Goal: Information Seeking & Learning: Learn about a topic

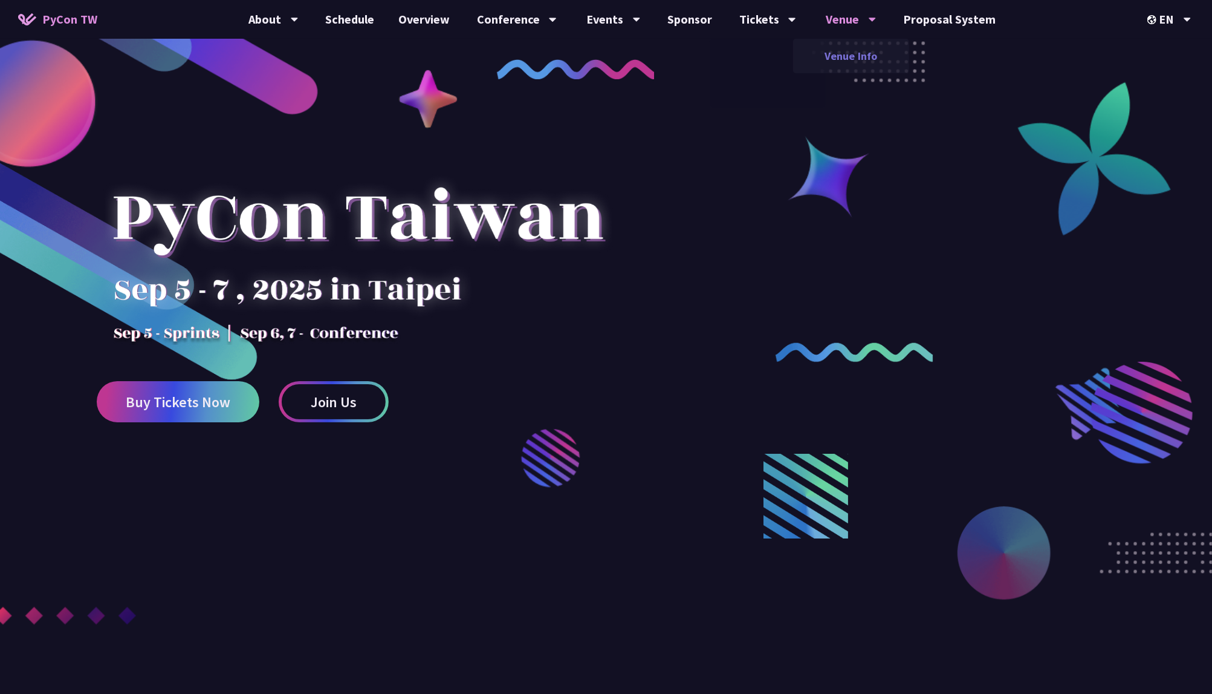
click at [824, 60] on link "Venue Info" at bounding box center [851, 56] width 116 height 28
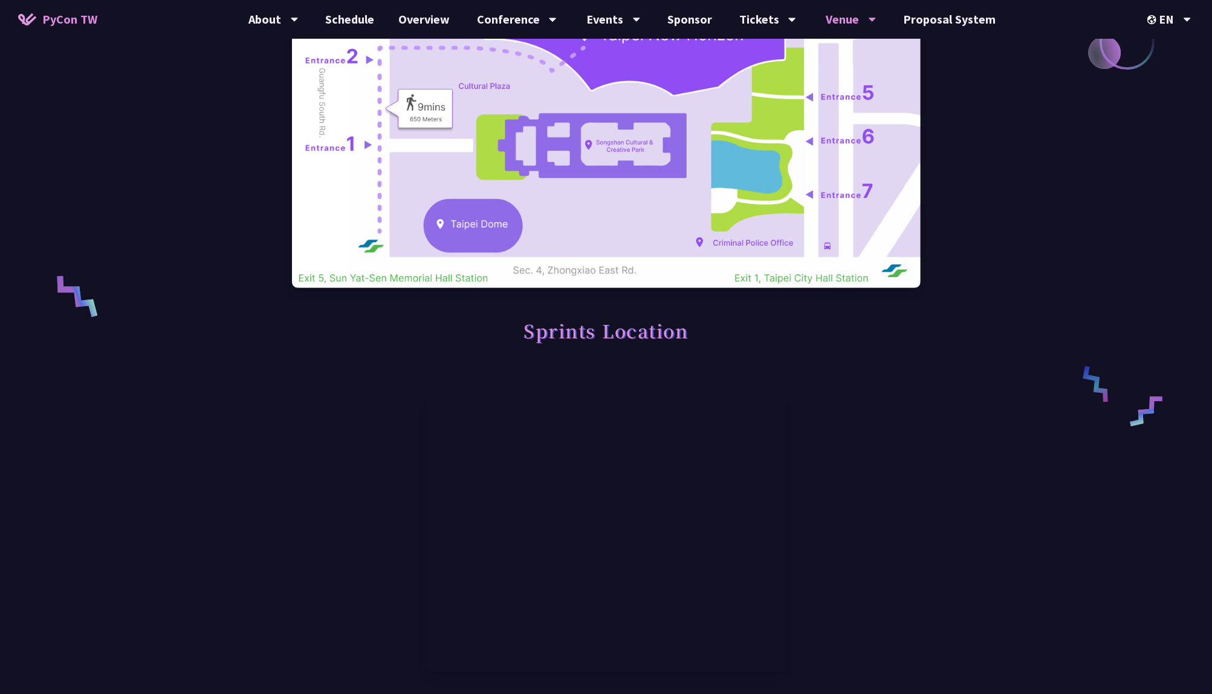
scroll to position [344, 0]
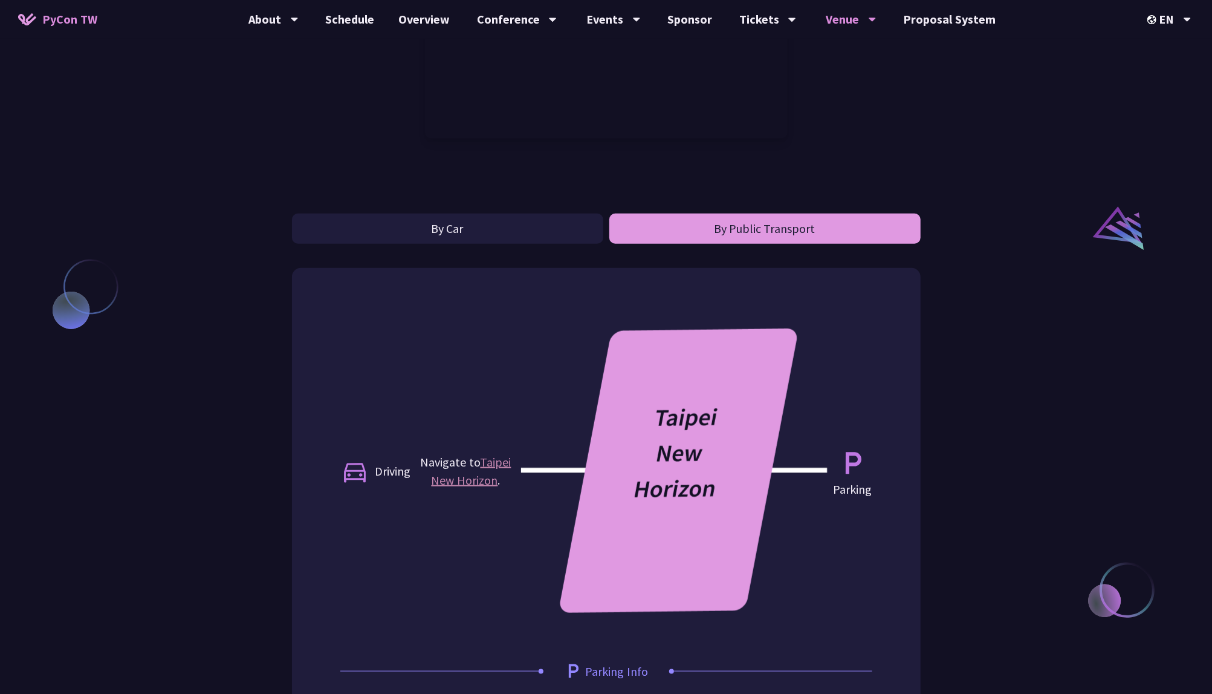
click at [755, 233] on button "By Public Transport" at bounding box center [765, 228] width 311 height 30
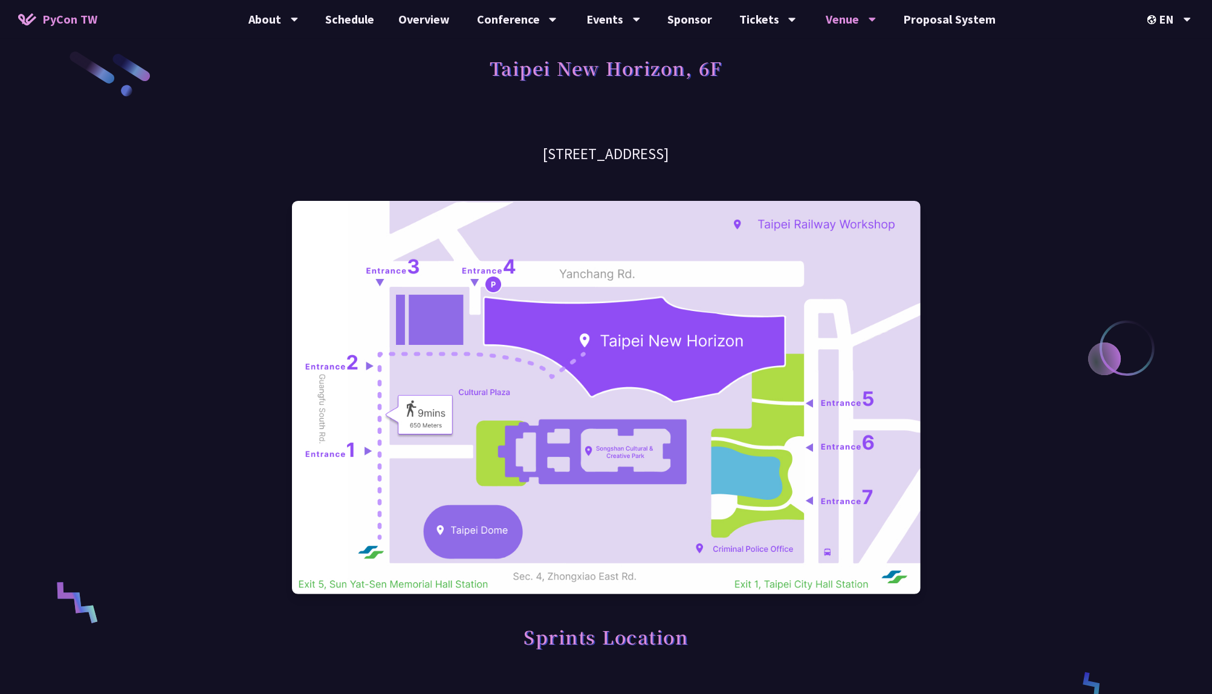
scroll to position [0, 0]
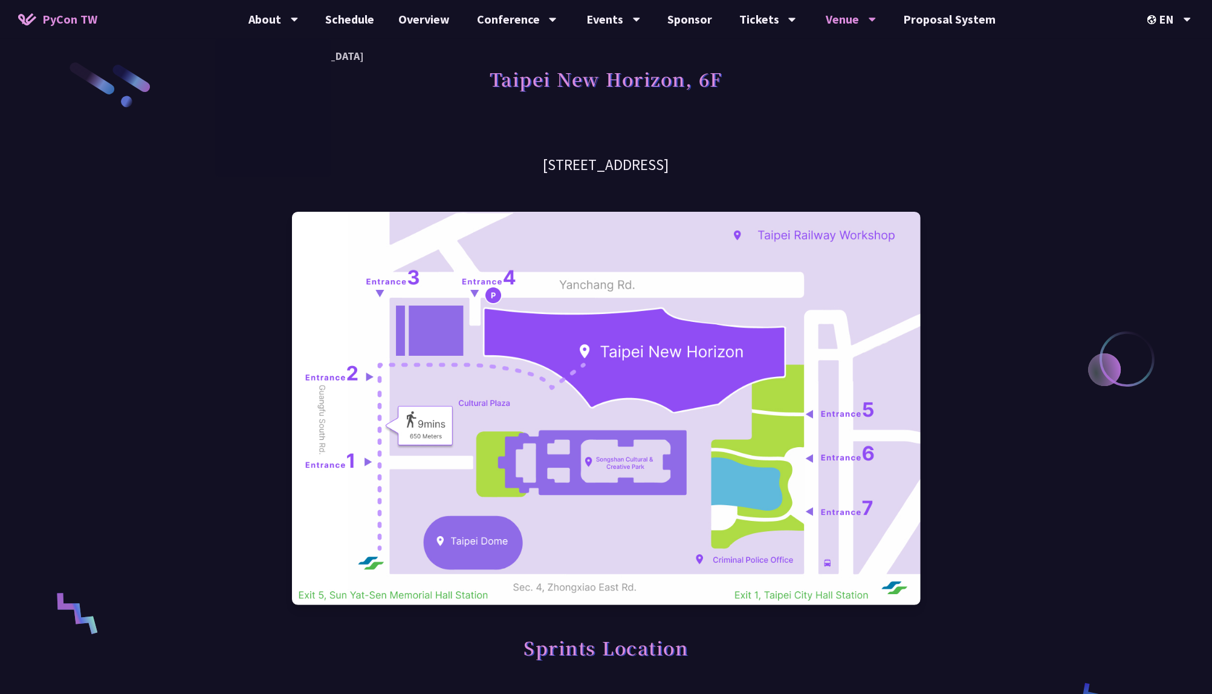
click at [72, 16] on span "PyCon TW" at bounding box center [69, 19] width 55 height 18
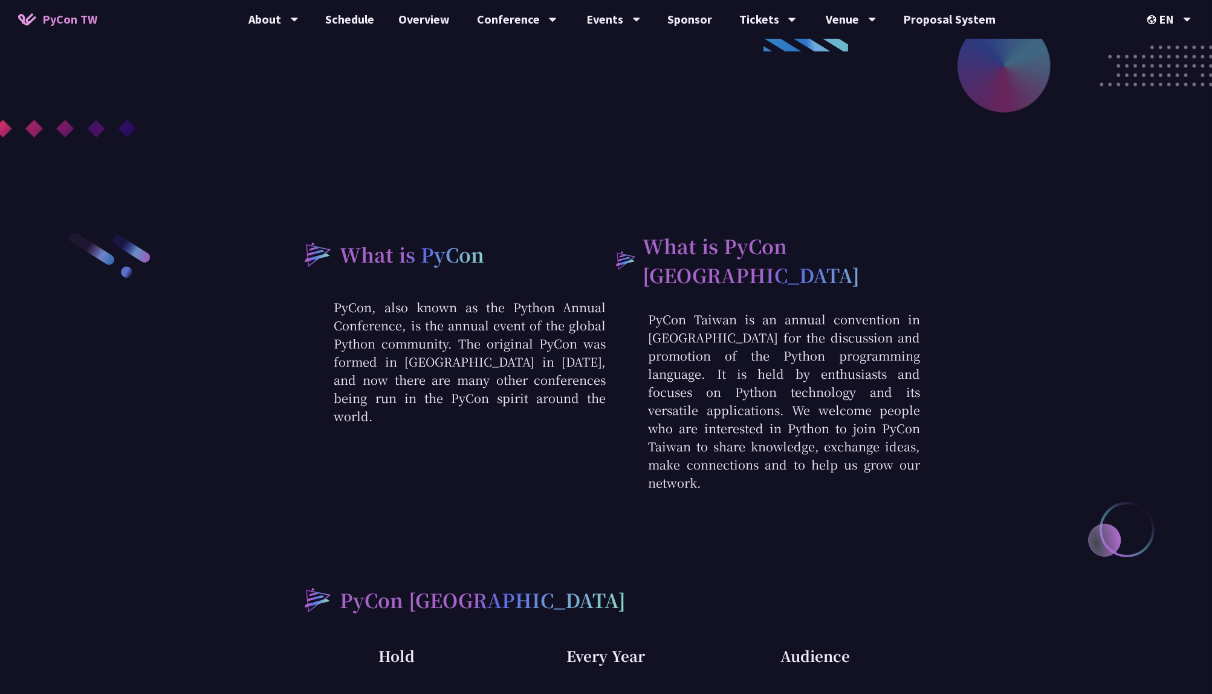
scroll to position [472, 0]
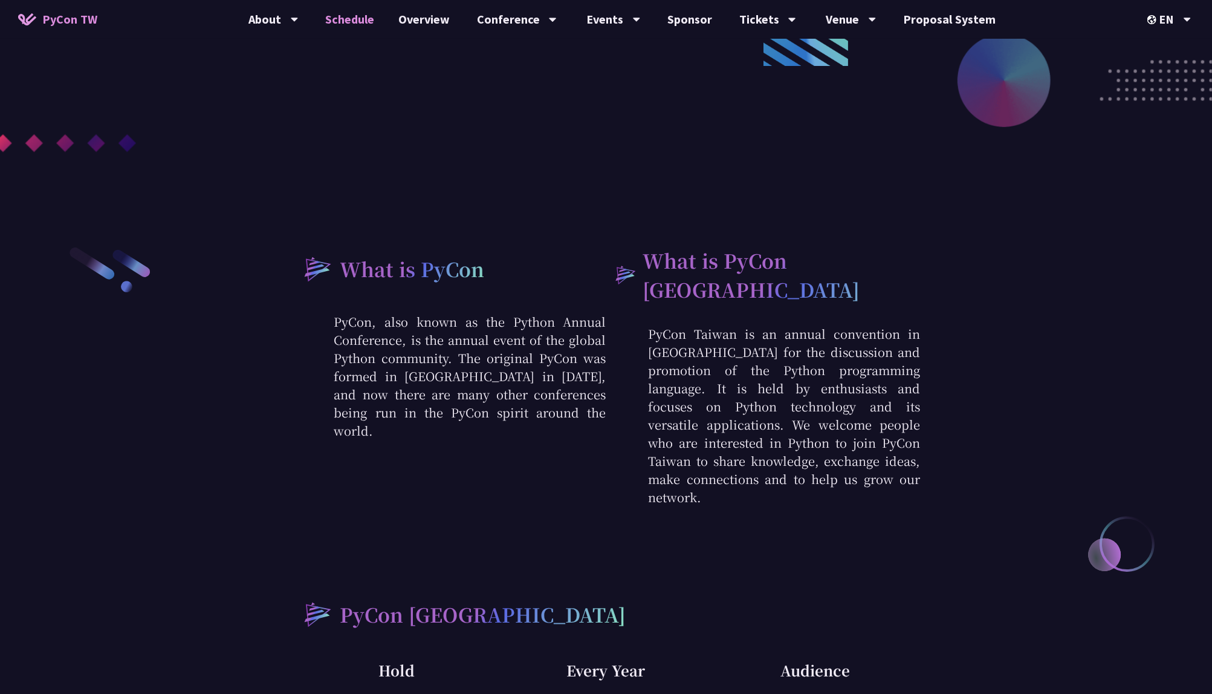
click at [354, 26] on link "Schedule" at bounding box center [349, 19] width 73 height 39
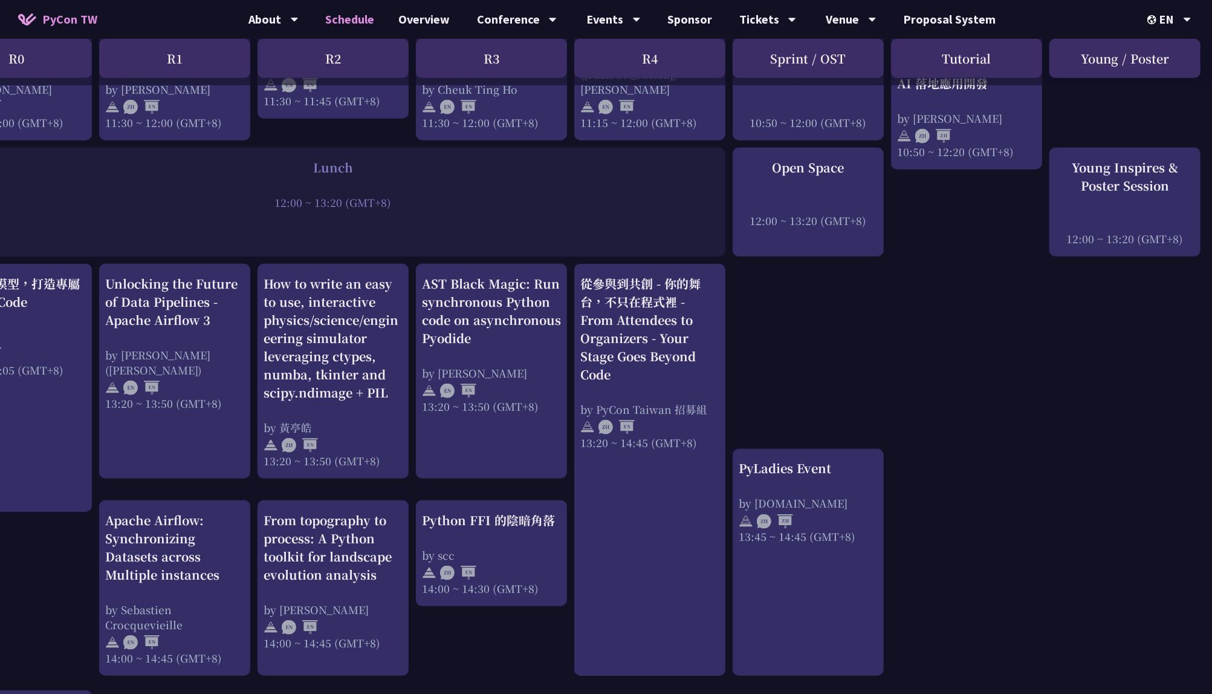
scroll to position [870, 71]
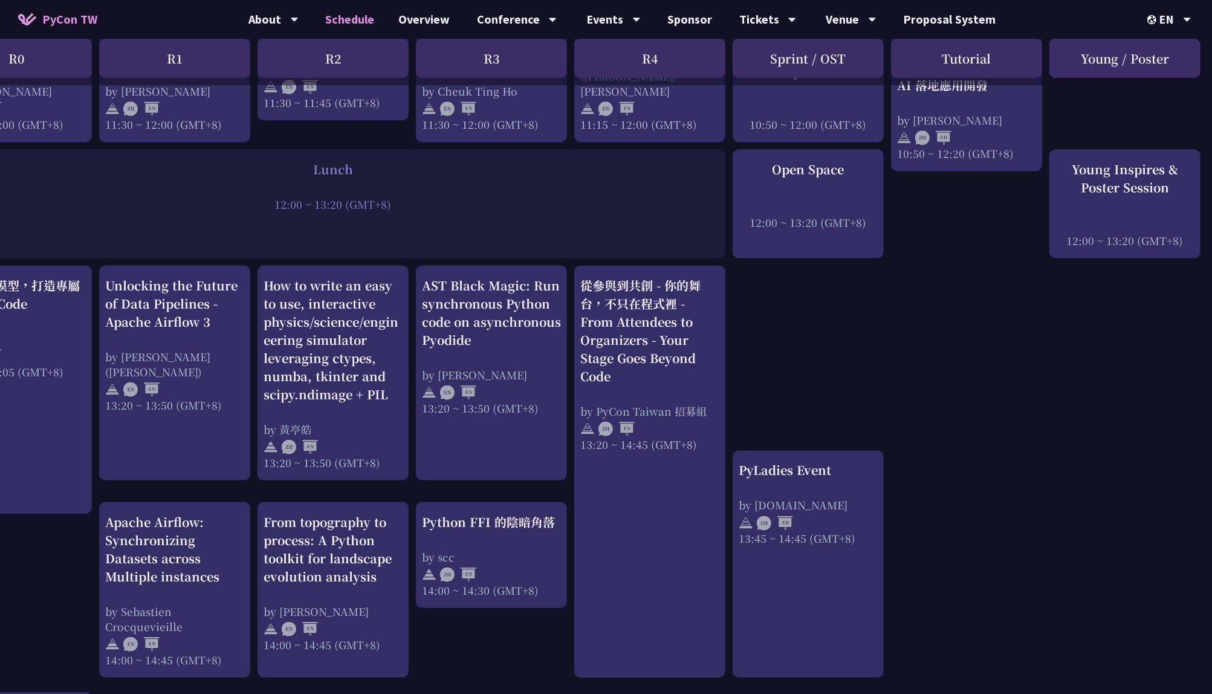
scroll to position [472, 0]
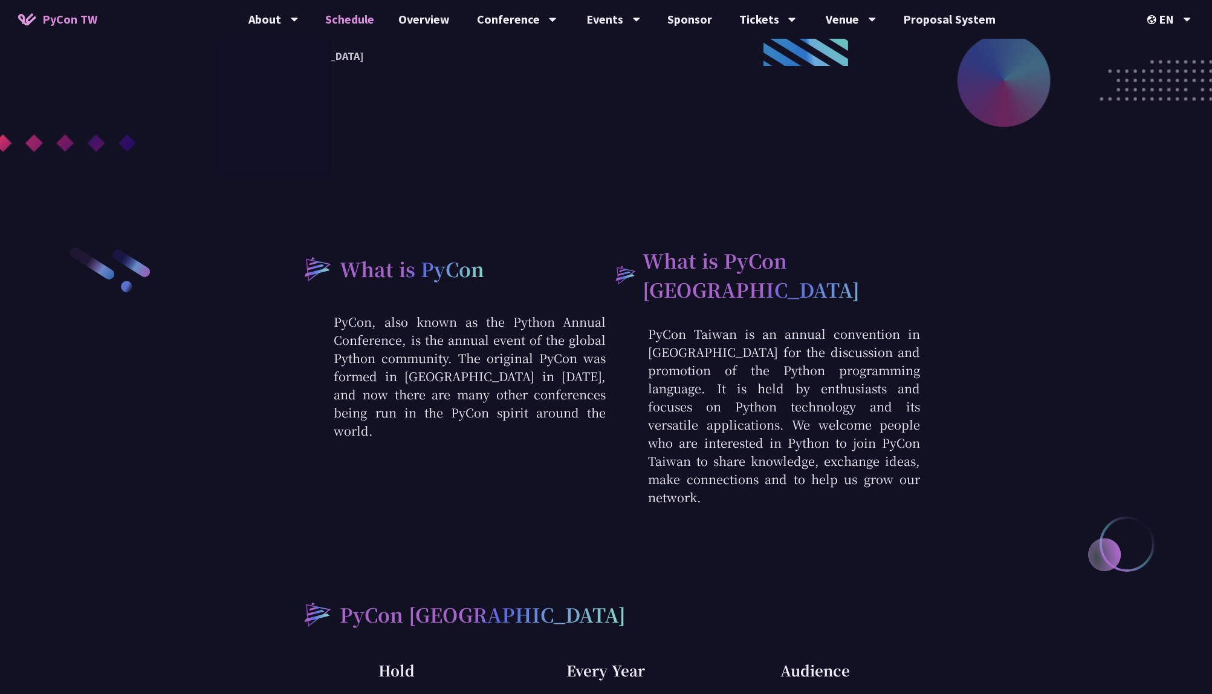
click at [350, 20] on link "Schedule" at bounding box center [349, 19] width 73 height 39
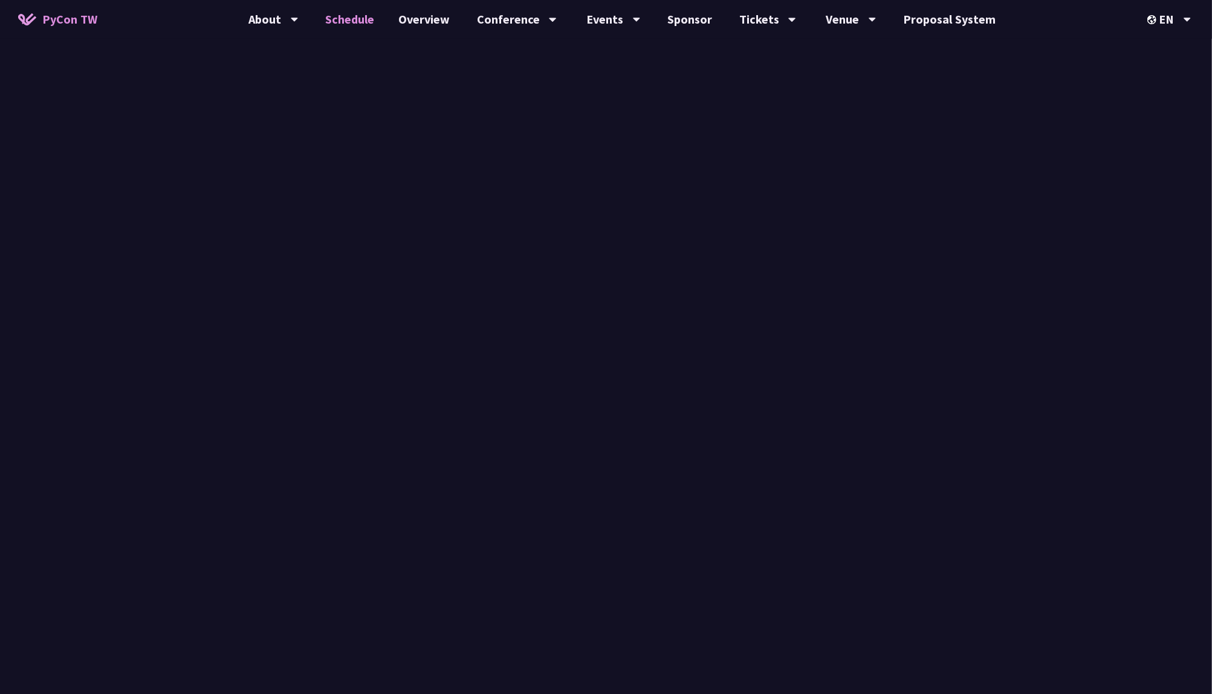
scroll to position [870, 0]
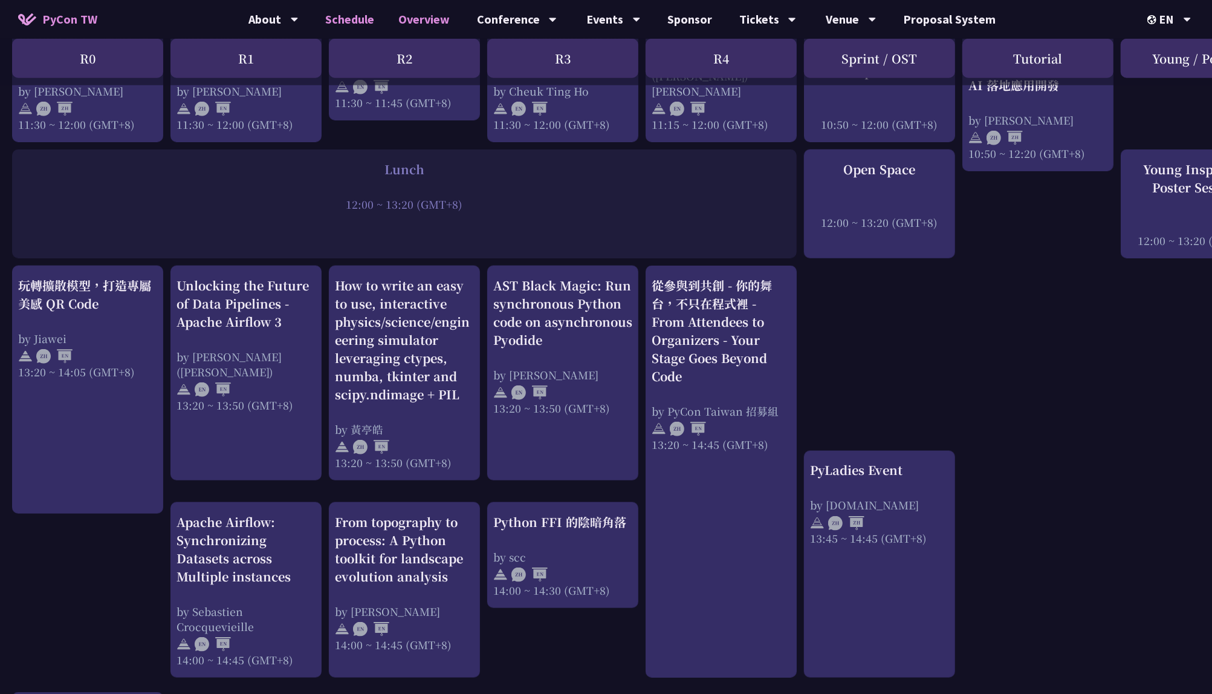
click at [424, 18] on link "Overview" at bounding box center [424, 19] width 76 height 39
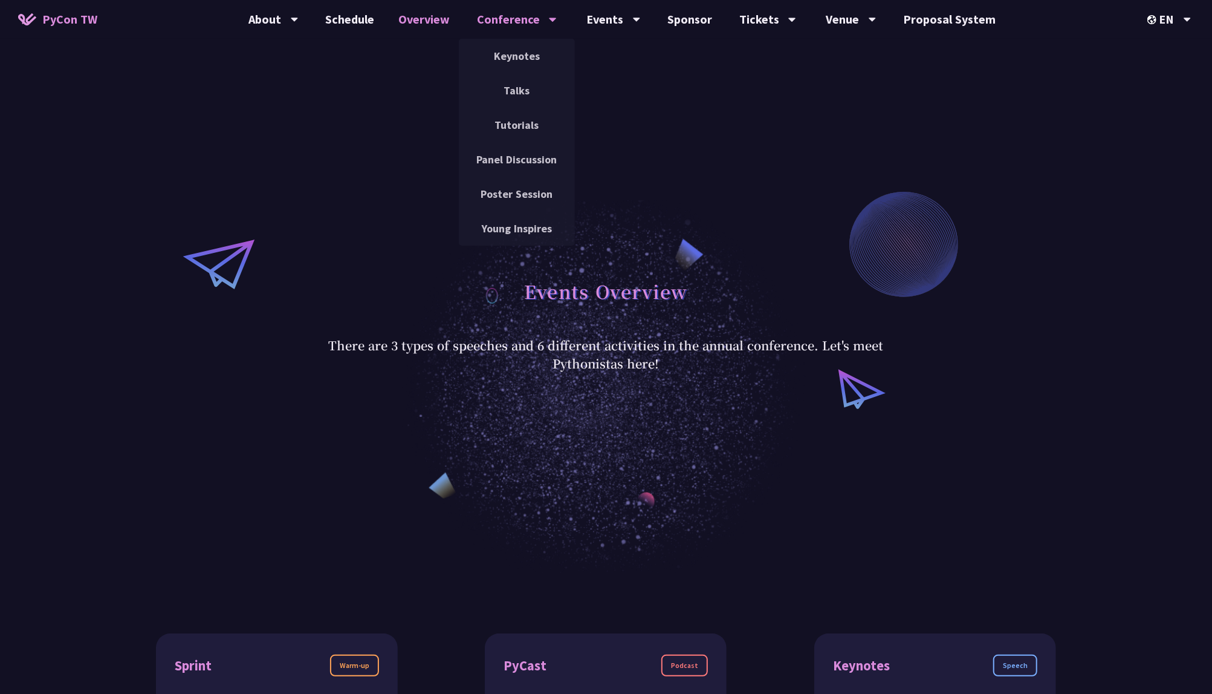
click at [528, 19] on div "Conference" at bounding box center [517, 19] width 80 height 39
click at [525, 69] on link "Keynotes" at bounding box center [517, 56] width 116 height 28
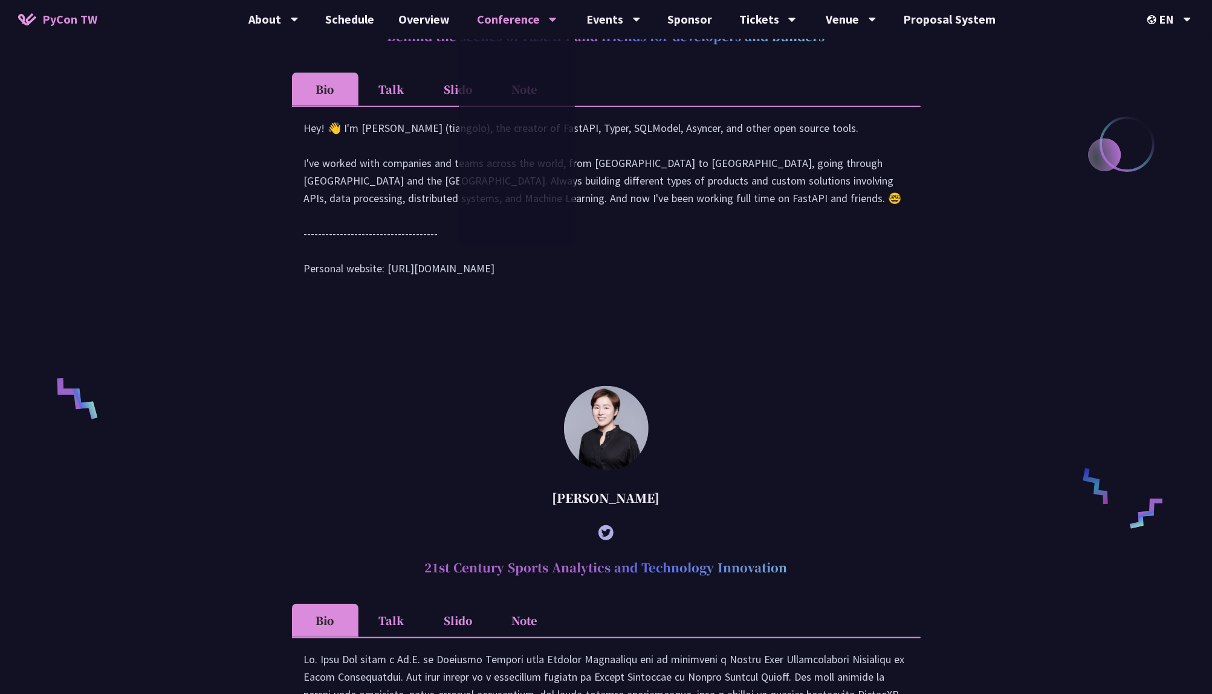
scroll to position [1053, 0]
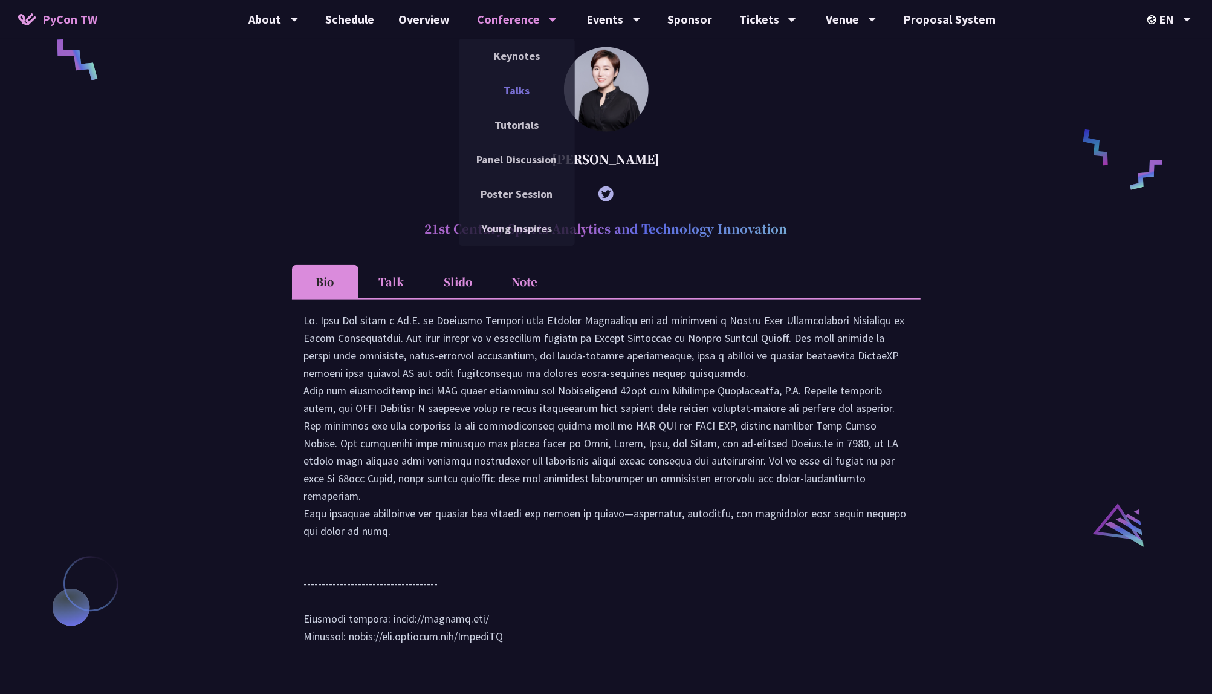
click at [518, 83] on link "Talks" at bounding box center [517, 90] width 116 height 28
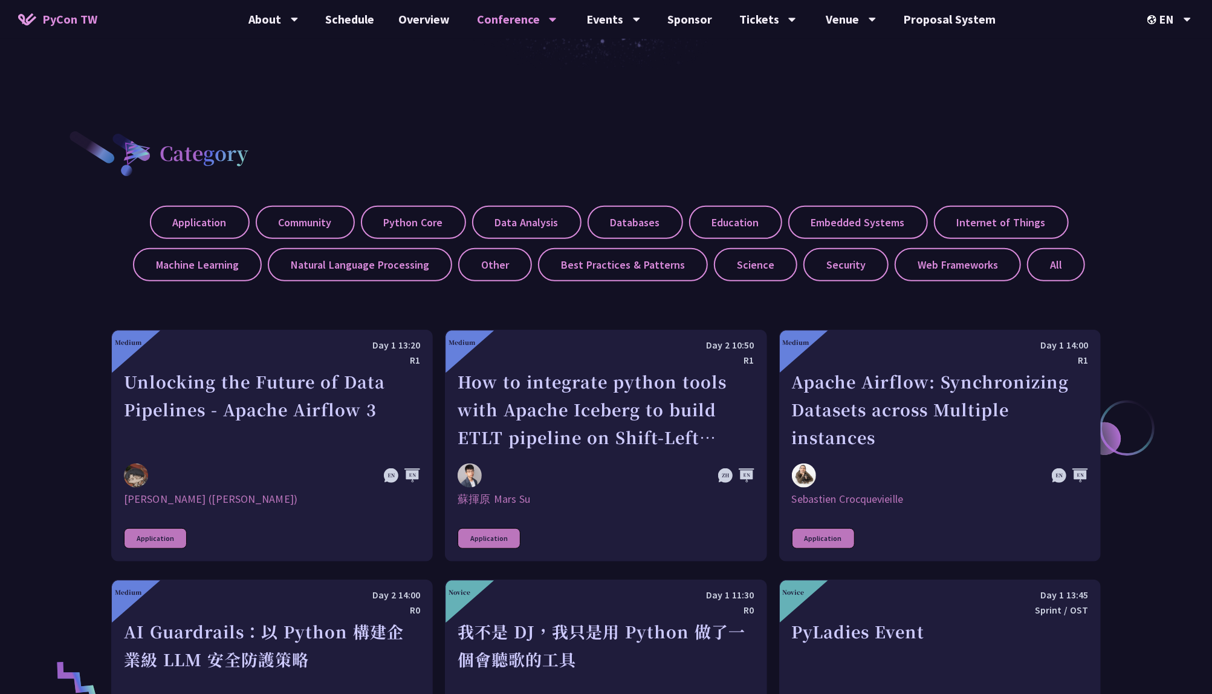
scroll to position [746, 0]
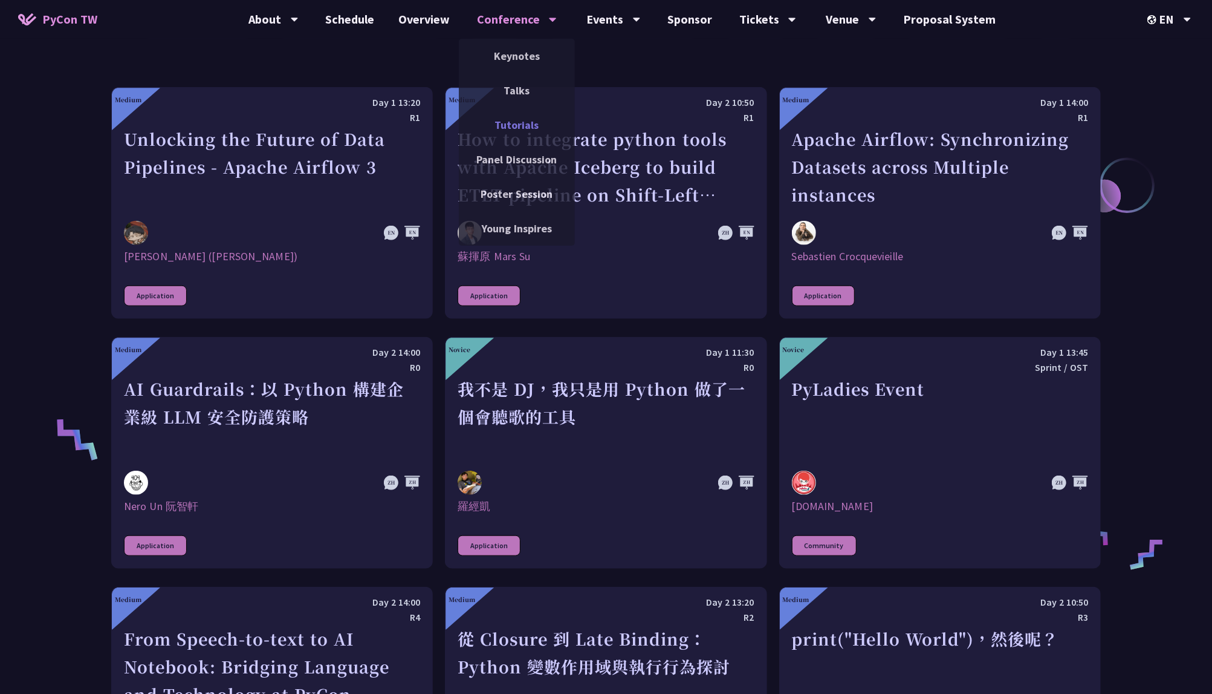
click at [519, 130] on link "Tutorials" at bounding box center [517, 125] width 116 height 28
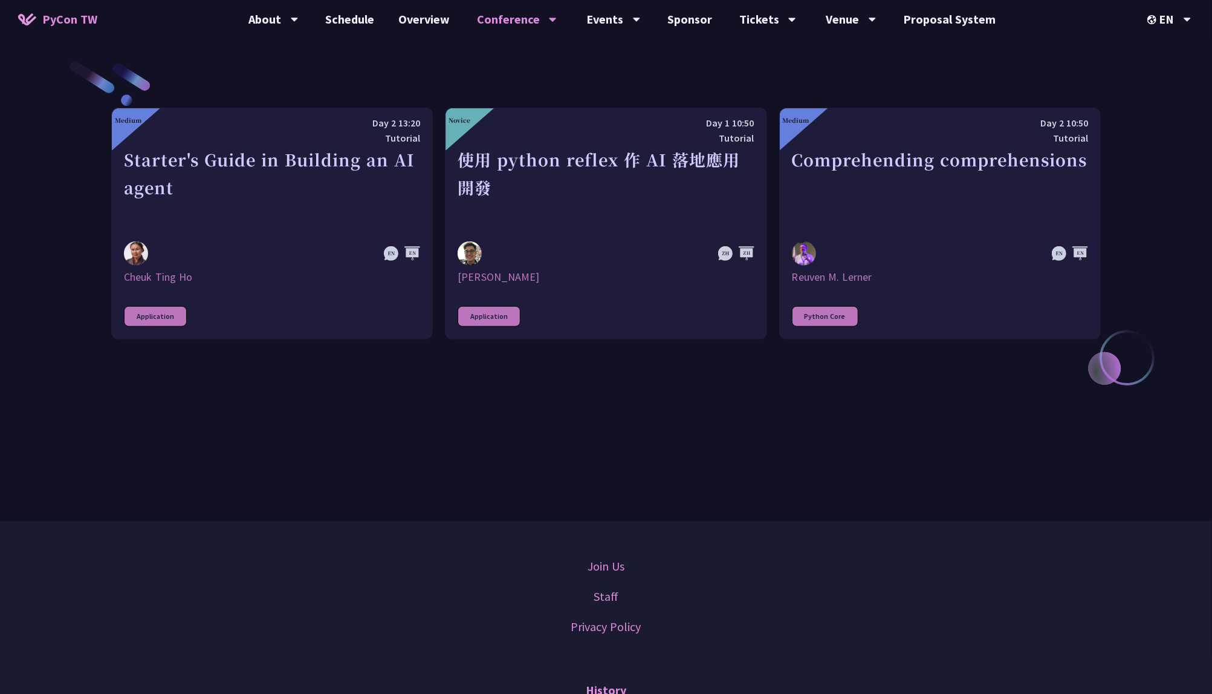
scroll to position [519, 0]
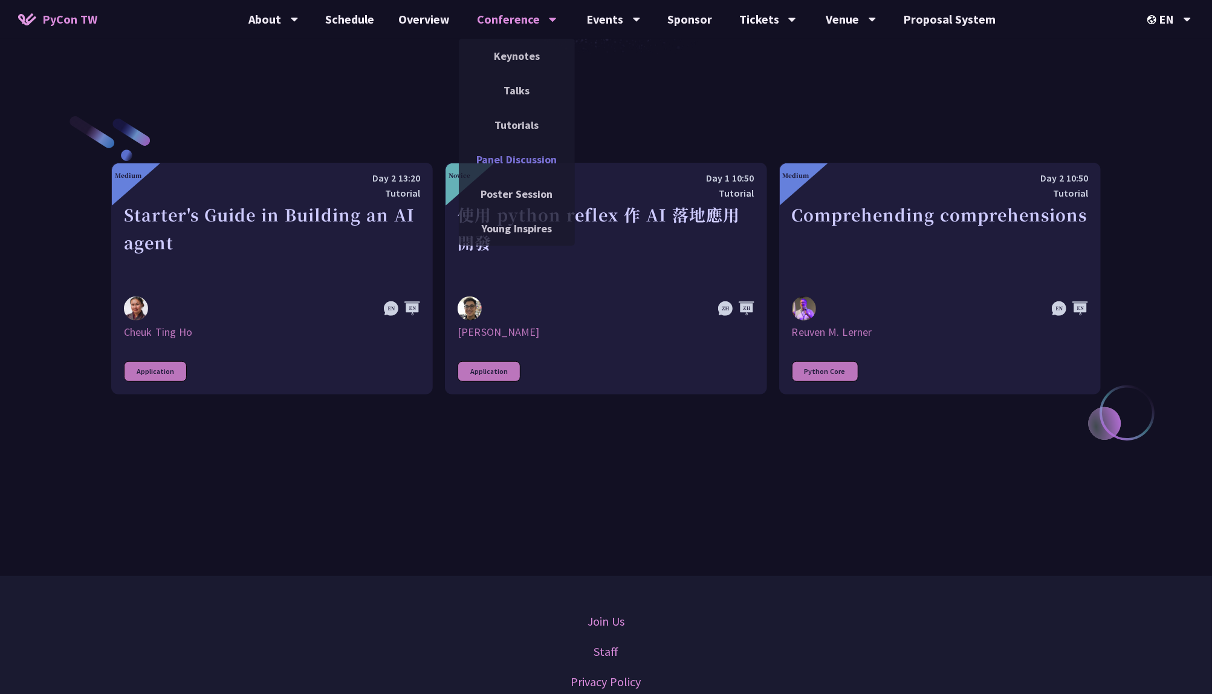
click at [509, 155] on link "Panel Discussion" at bounding box center [517, 159] width 116 height 28
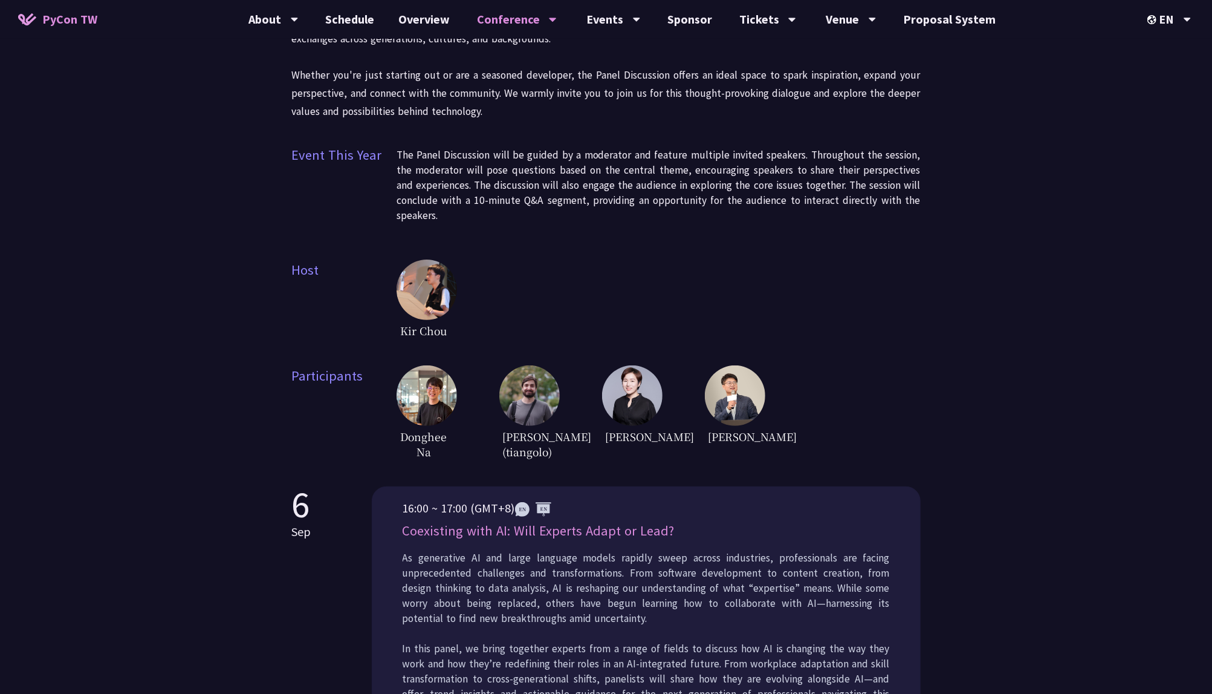
scroll to position [172, 0]
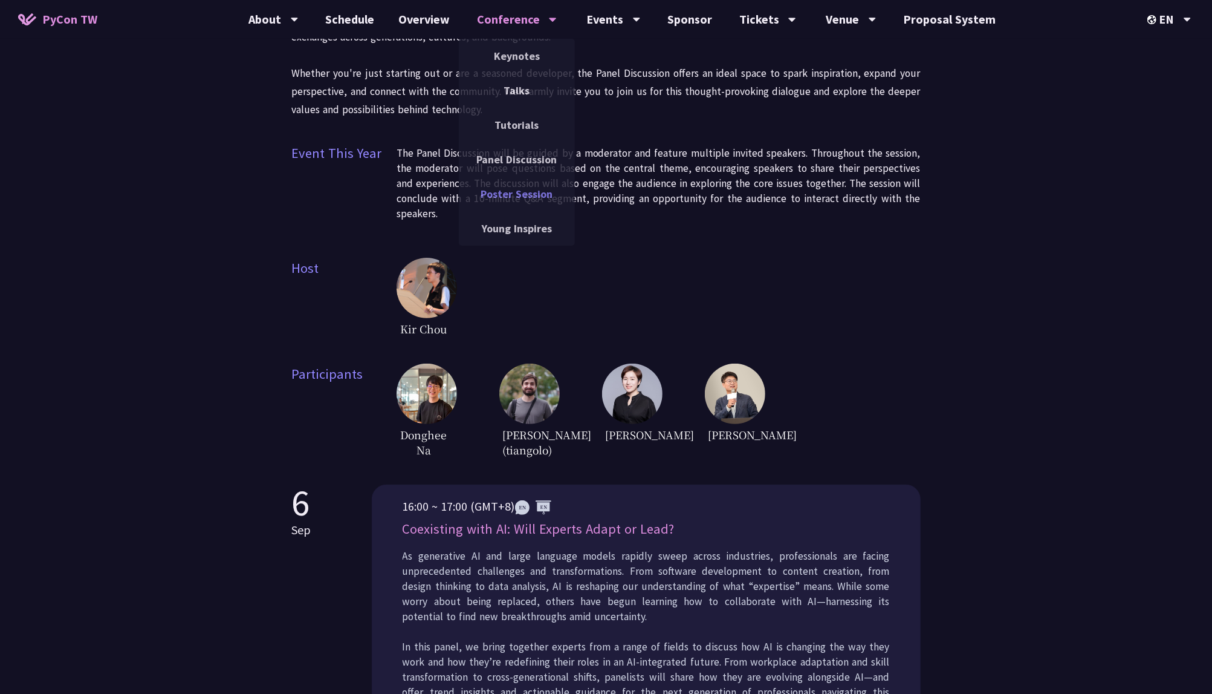
click at [518, 190] on link "Poster Session" at bounding box center [517, 194] width 116 height 28
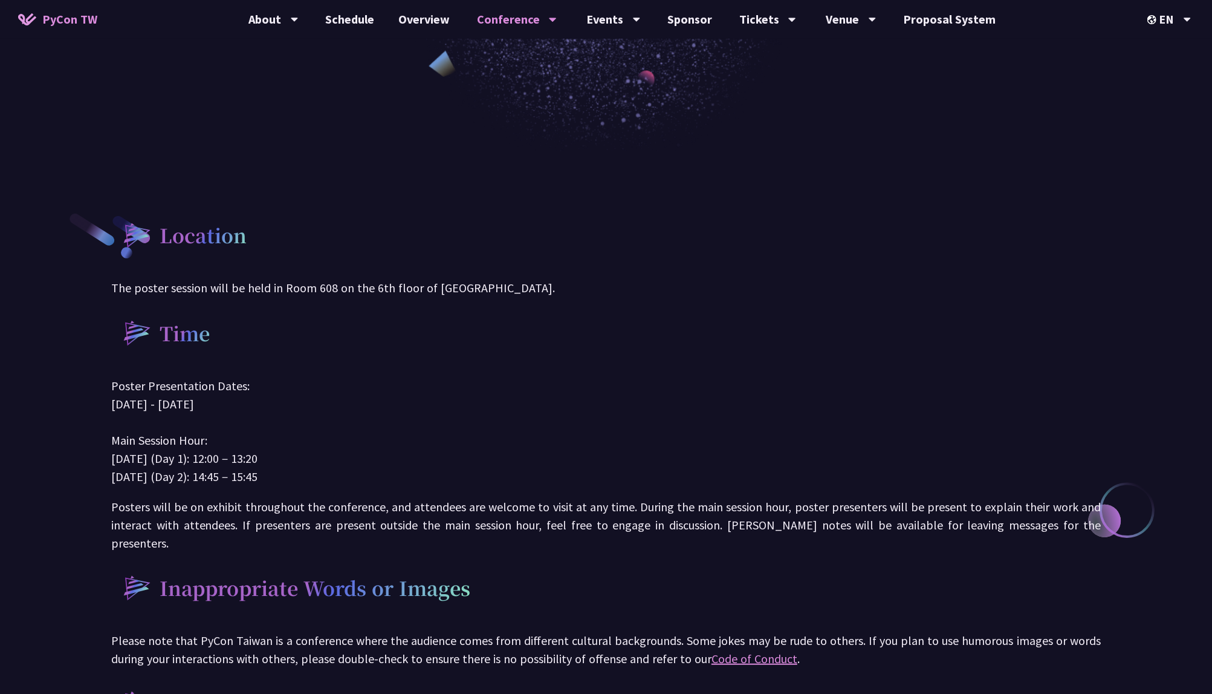
scroll to position [613, 0]
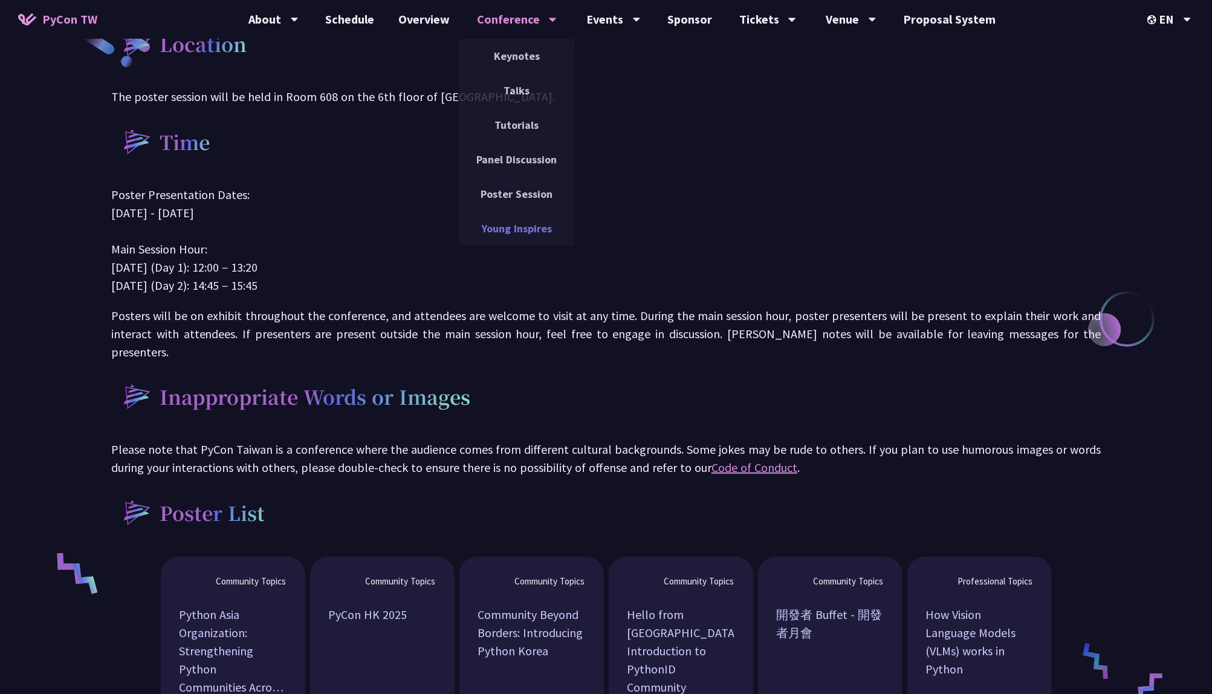
click at [522, 226] on link "Young Inspires" at bounding box center [517, 228] width 116 height 28
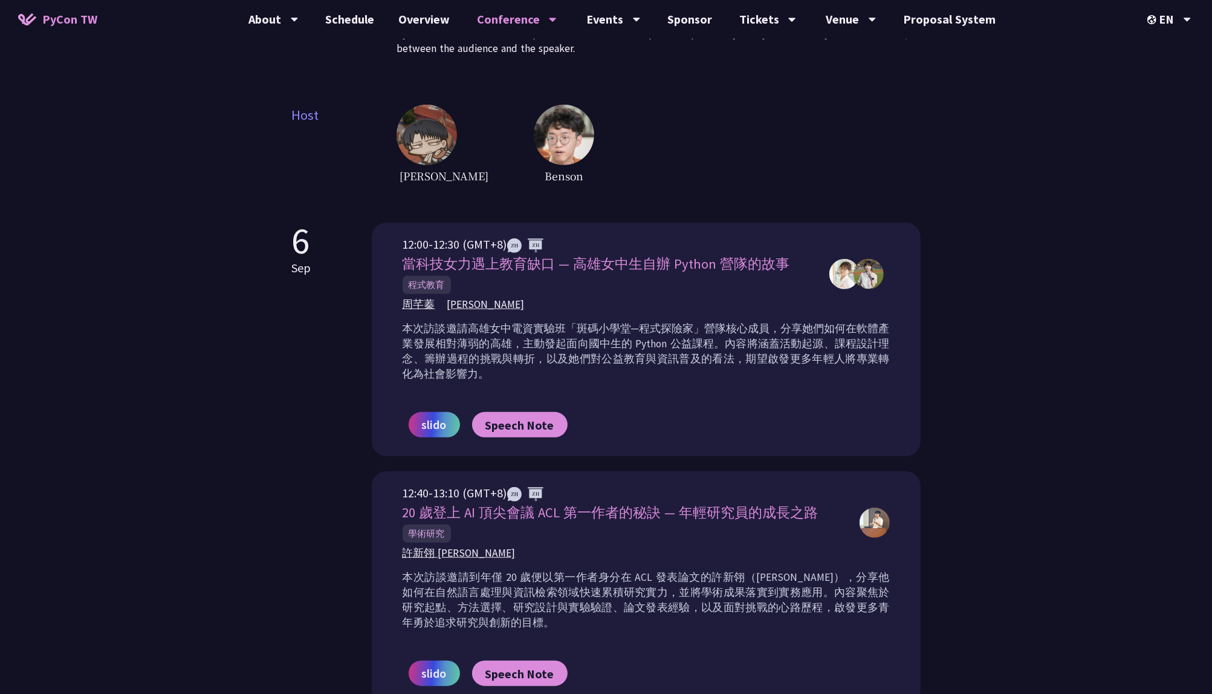
scroll to position [356, 0]
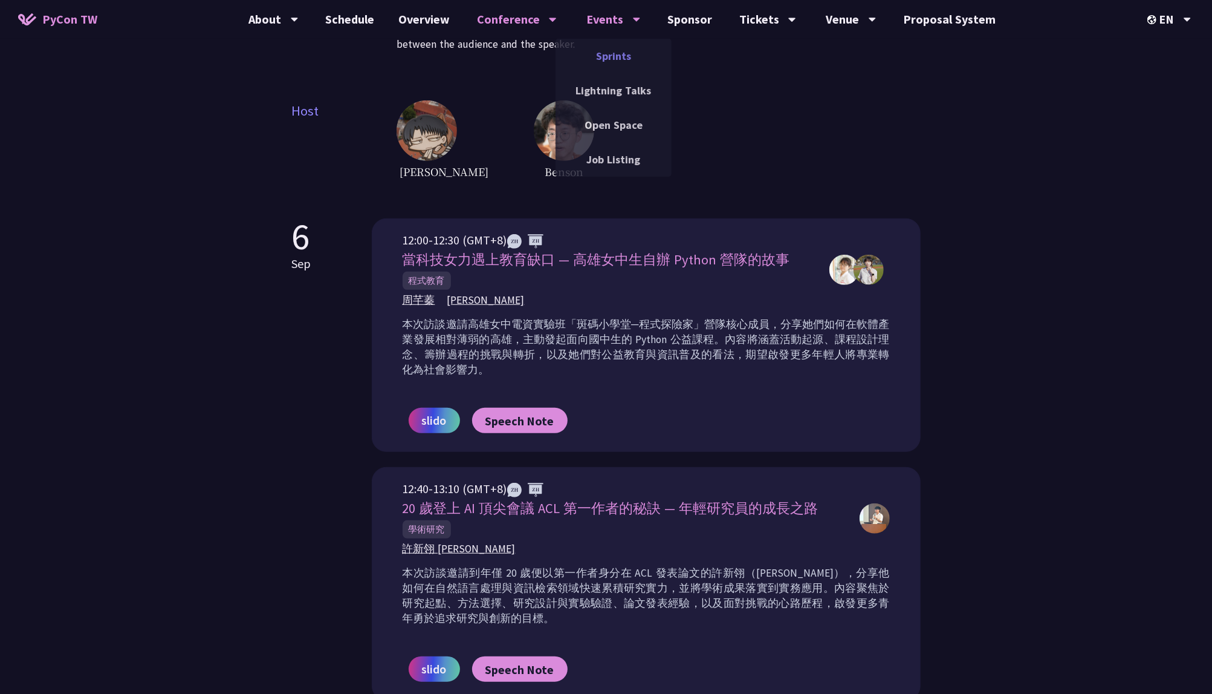
click at [620, 65] on link "Sprints" at bounding box center [614, 56] width 116 height 28
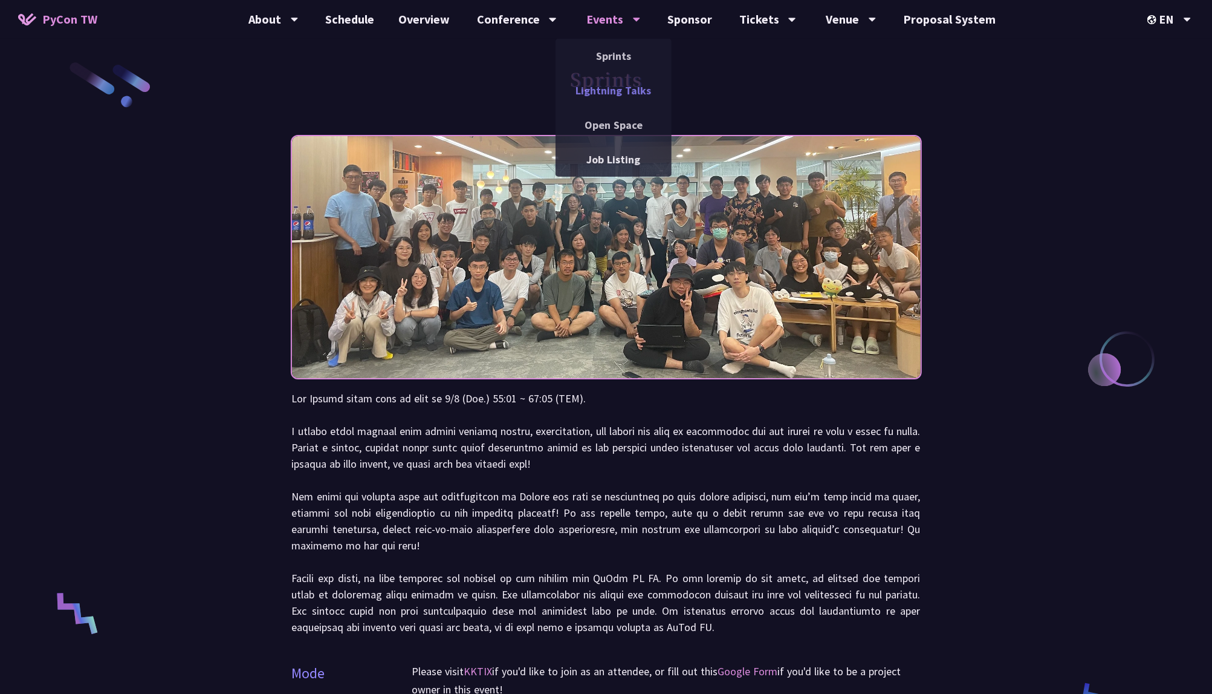
click at [620, 102] on link "Lightning Talks" at bounding box center [614, 90] width 116 height 28
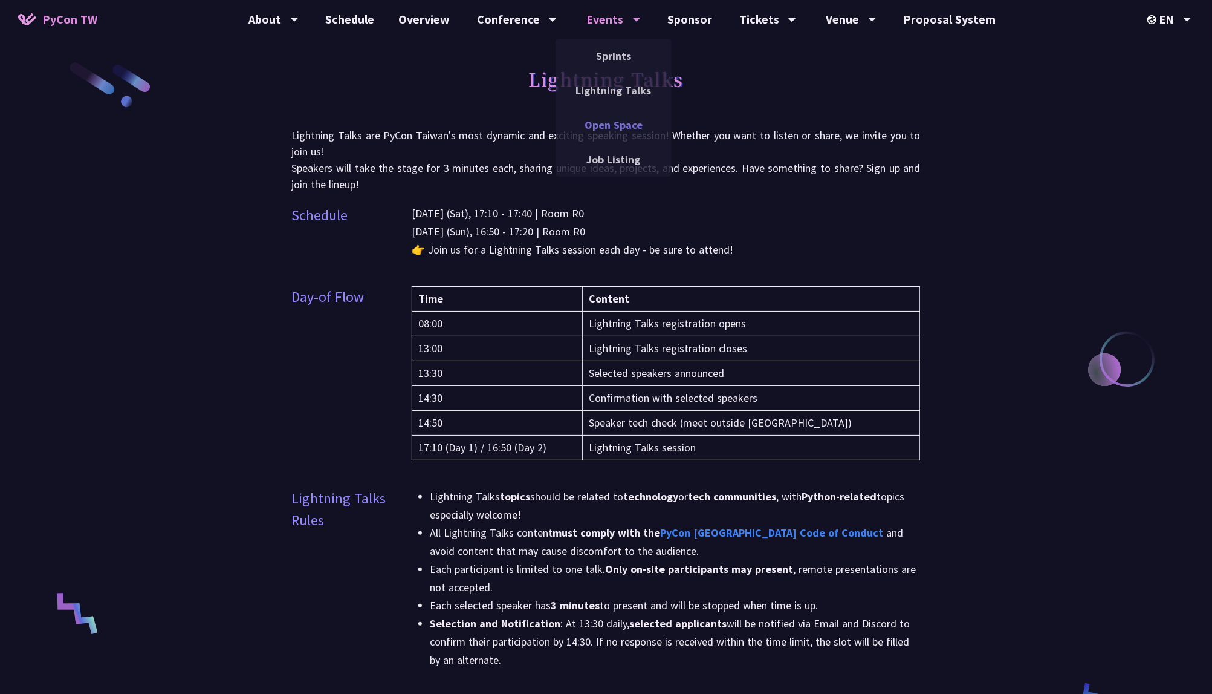
click at [605, 114] on link "Open Space" at bounding box center [614, 125] width 116 height 28
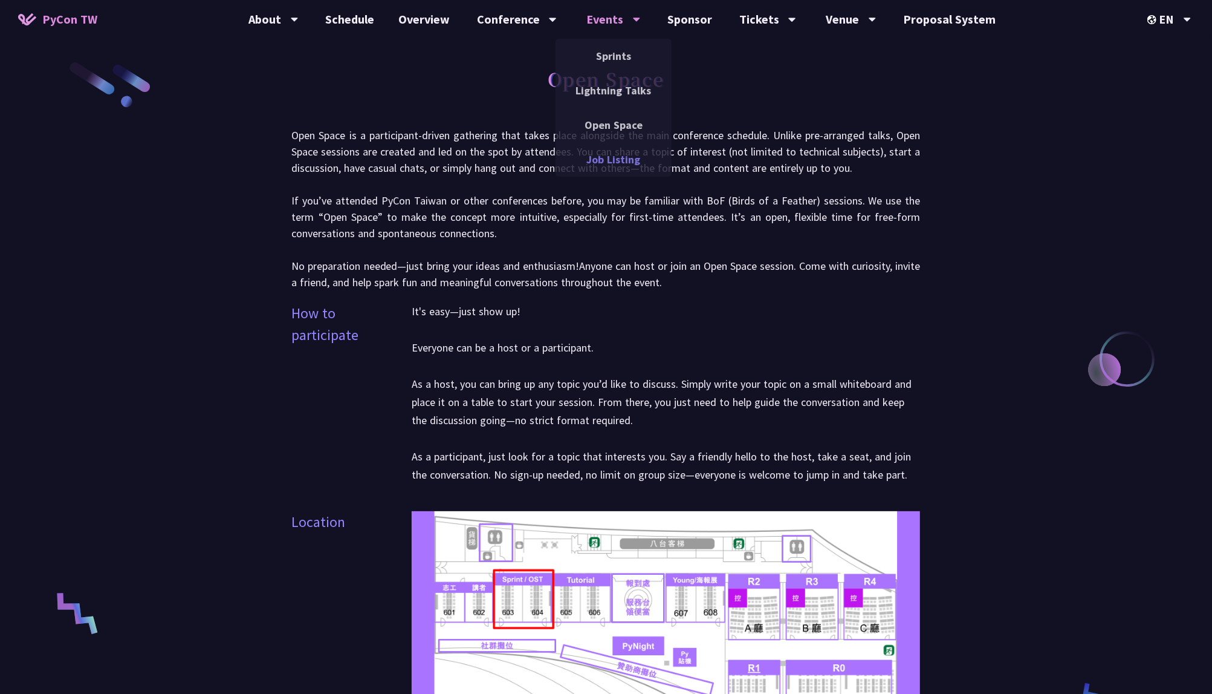
click at [614, 150] on link "Job Listing" at bounding box center [614, 159] width 116 height 28
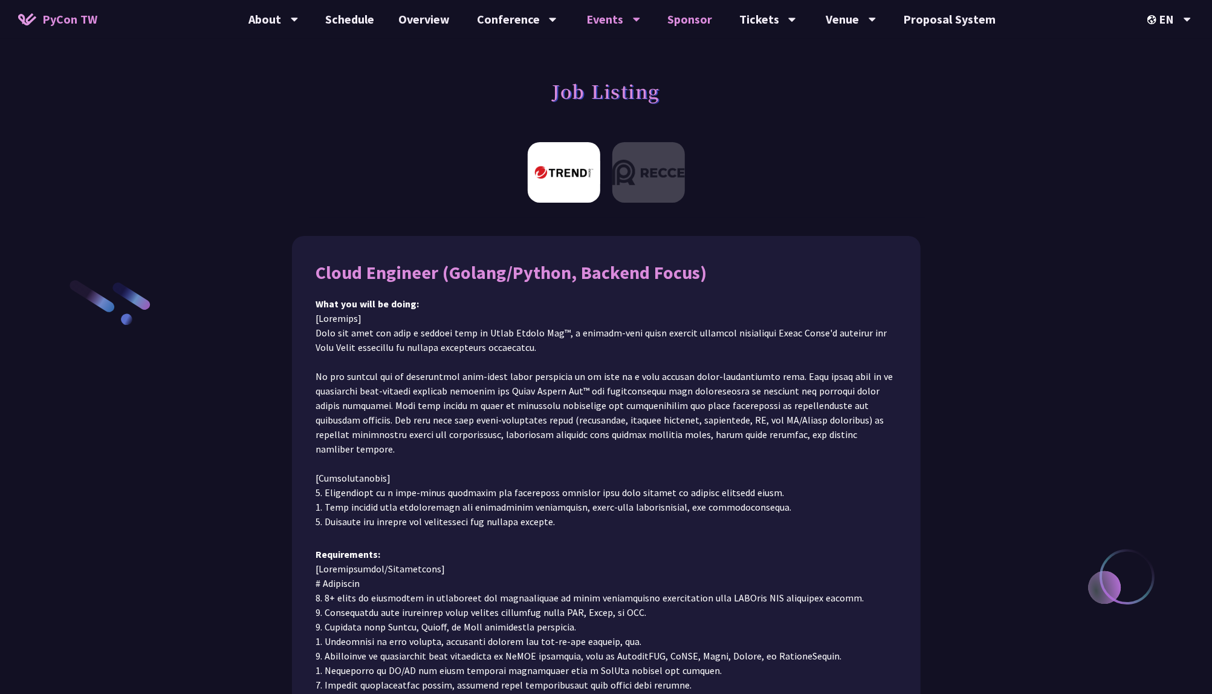
click at [703, 22] on link "Sponsor" at bounding box center [689, 19] width 69 height 39
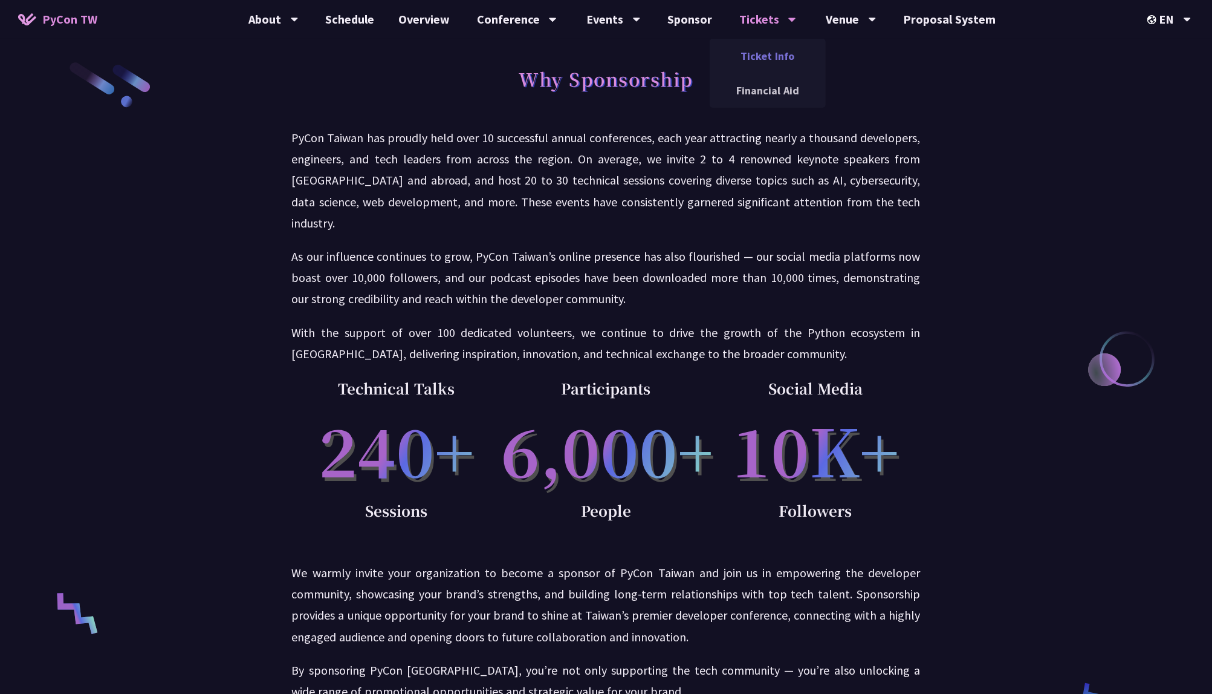
click at [781, 69] on link "Ticket Info" at bounding box center [768, 56] width 116 height 28
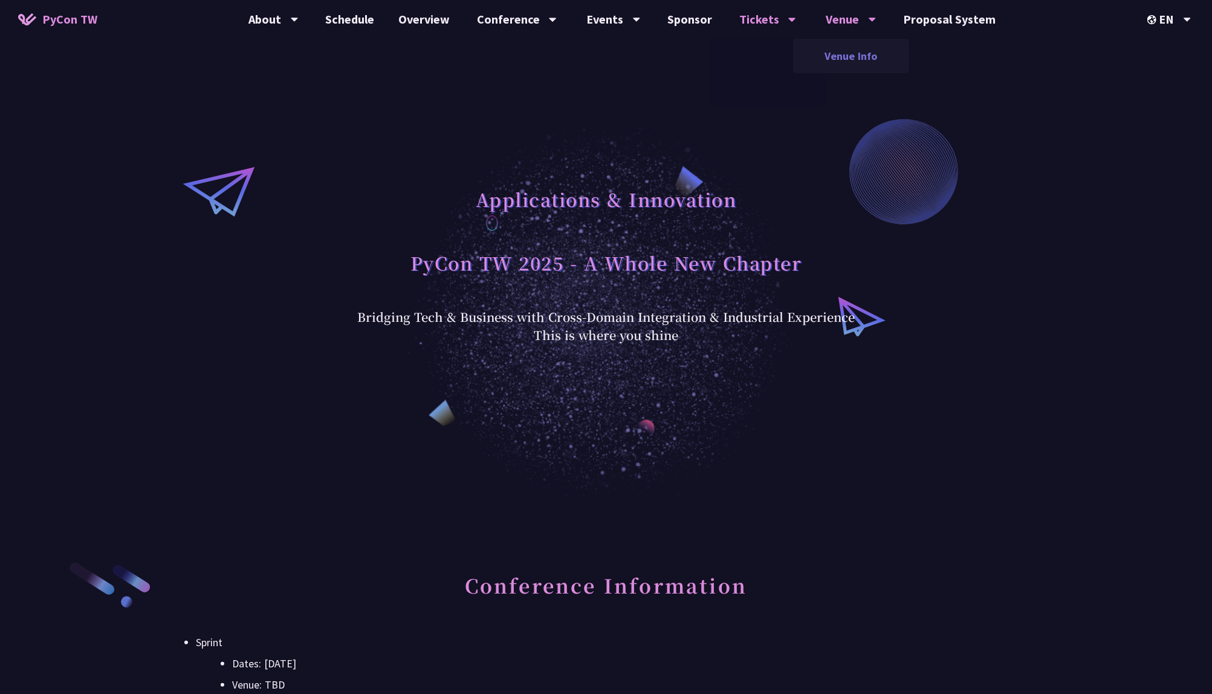
click at [852, 56] on link "Venue Info" at bounding box center [851, 56] width 116 height 28
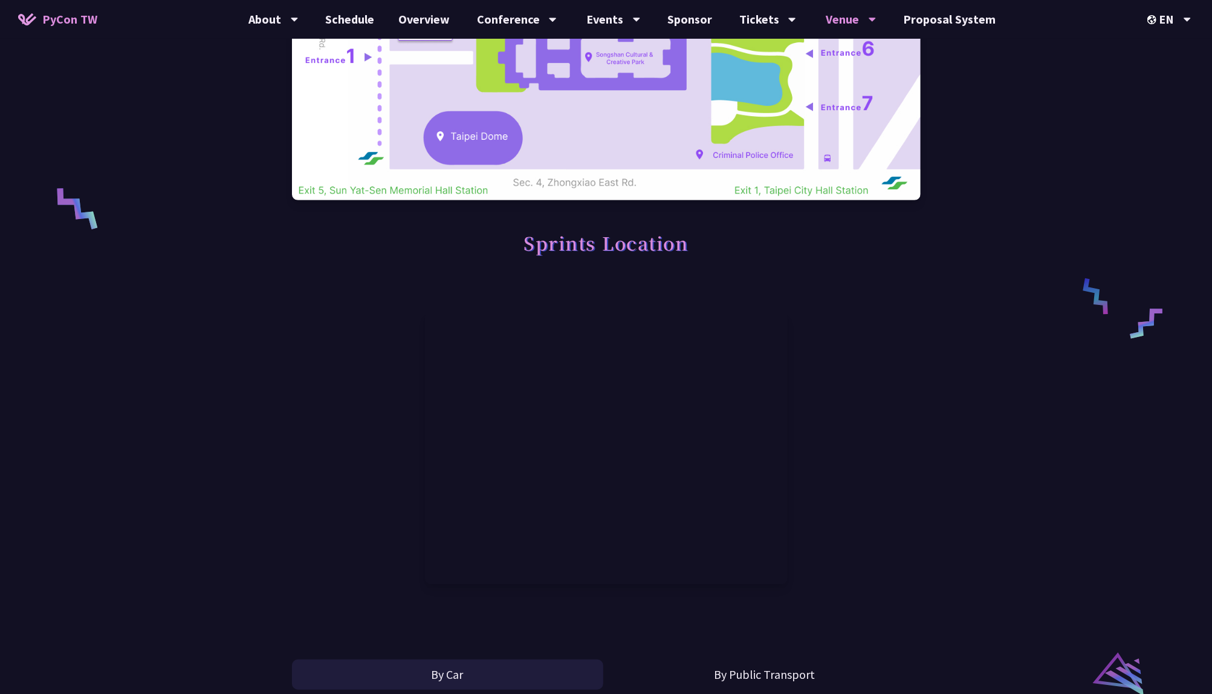
scroll to position [818, 0]
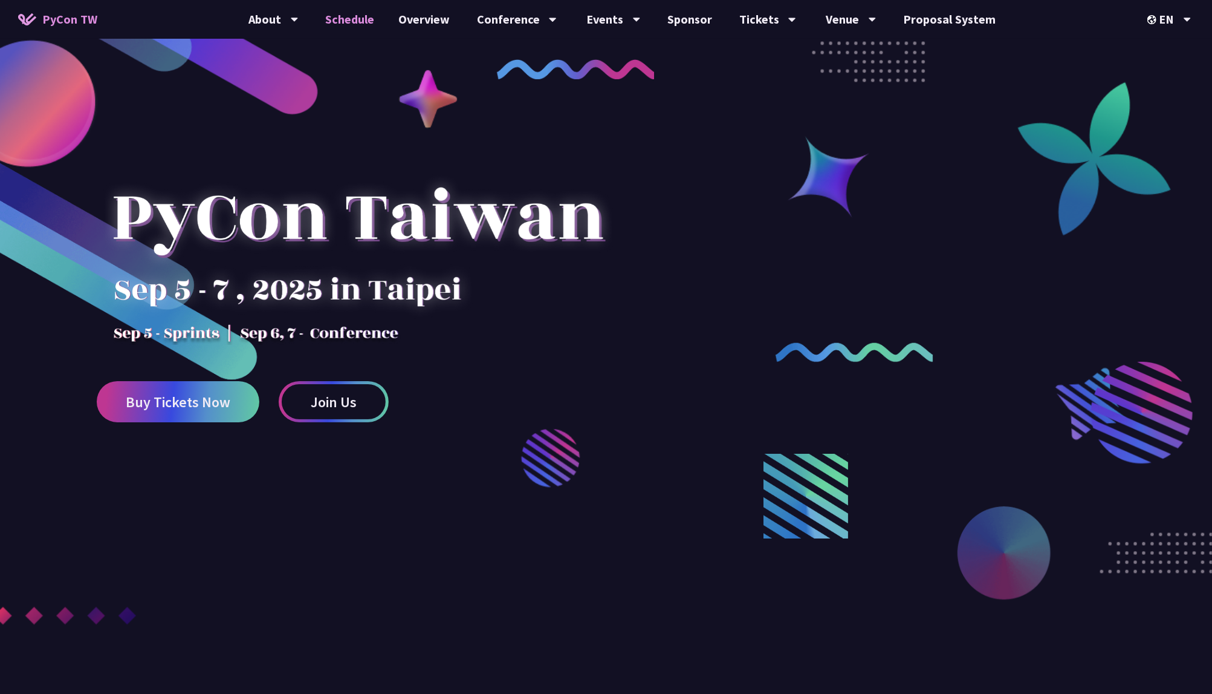
click at [372, 28] on link "Schedule" at bounding box center [349, 19] width 73 height 39
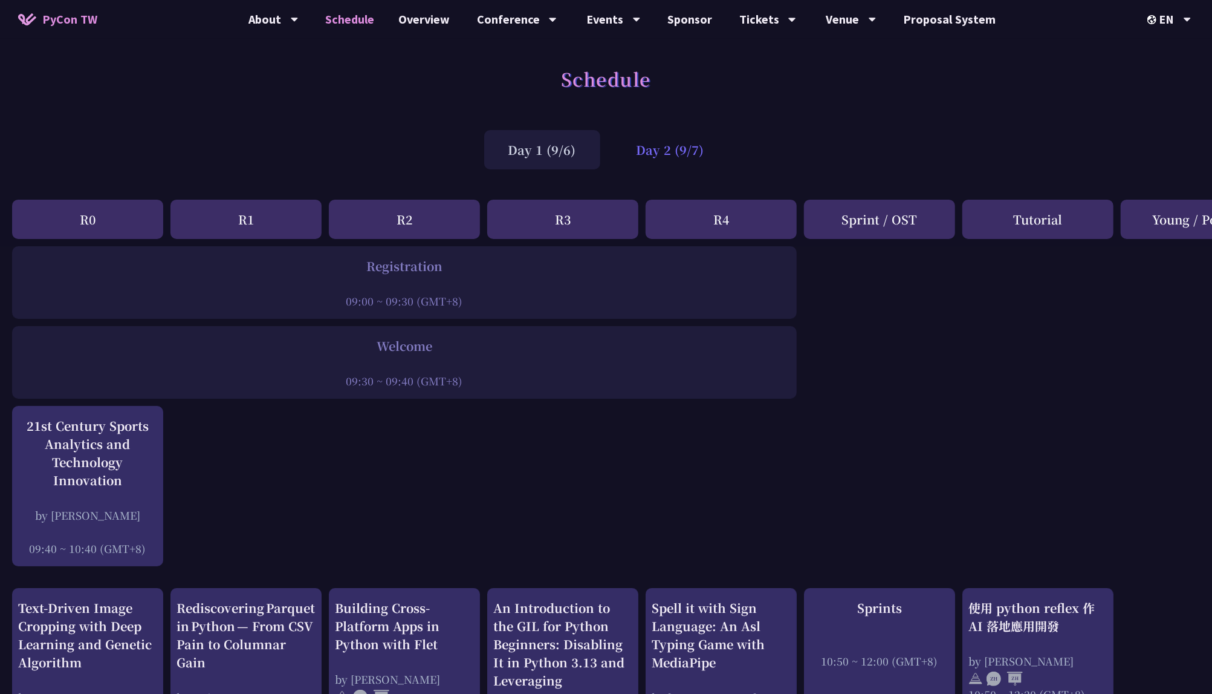
click at [655, 150] on div "Day 2 (9/7)" at bounding box center [671, 149] width 116 height 39
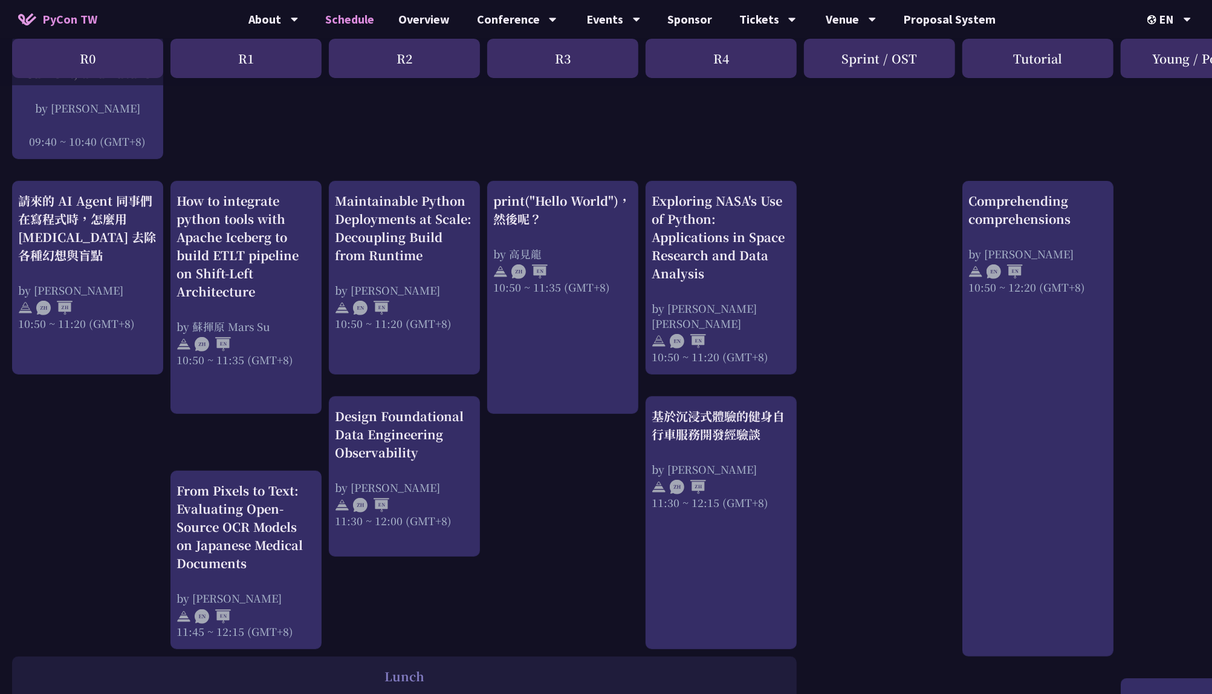
scroll to position [376, 0]
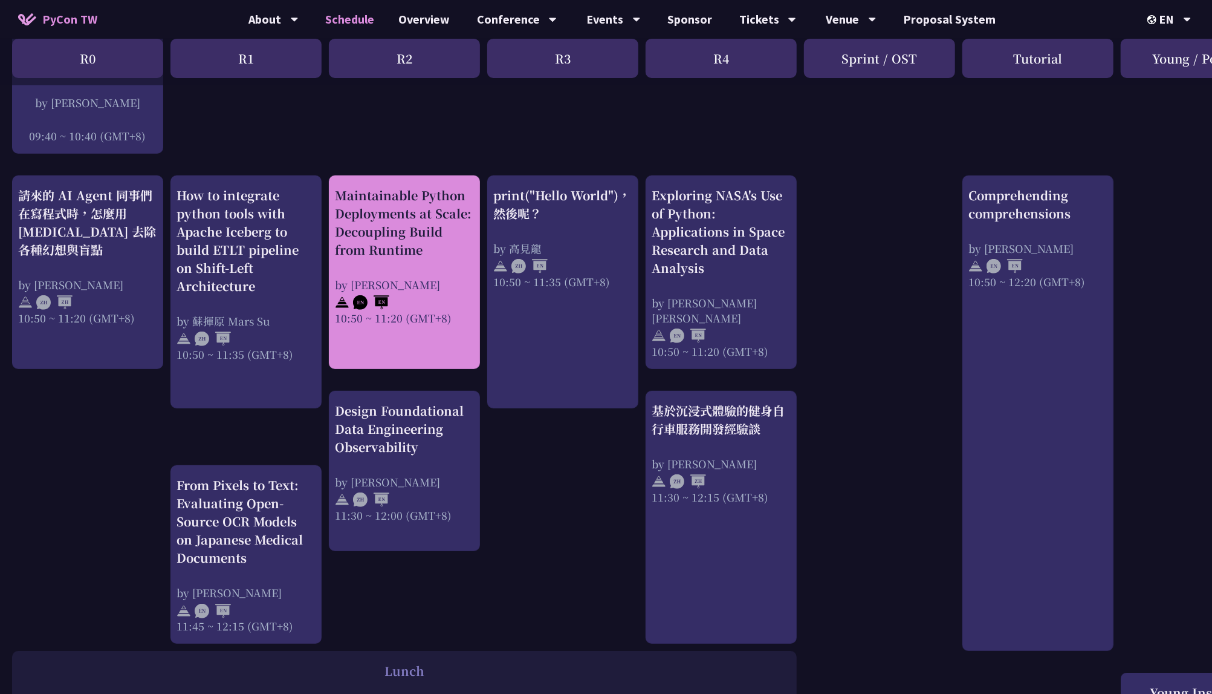
click at [417, 321] on div "10:50 ~ 11:20 (GMT+8)" at bounding box center [404, 317] width 139 height 15
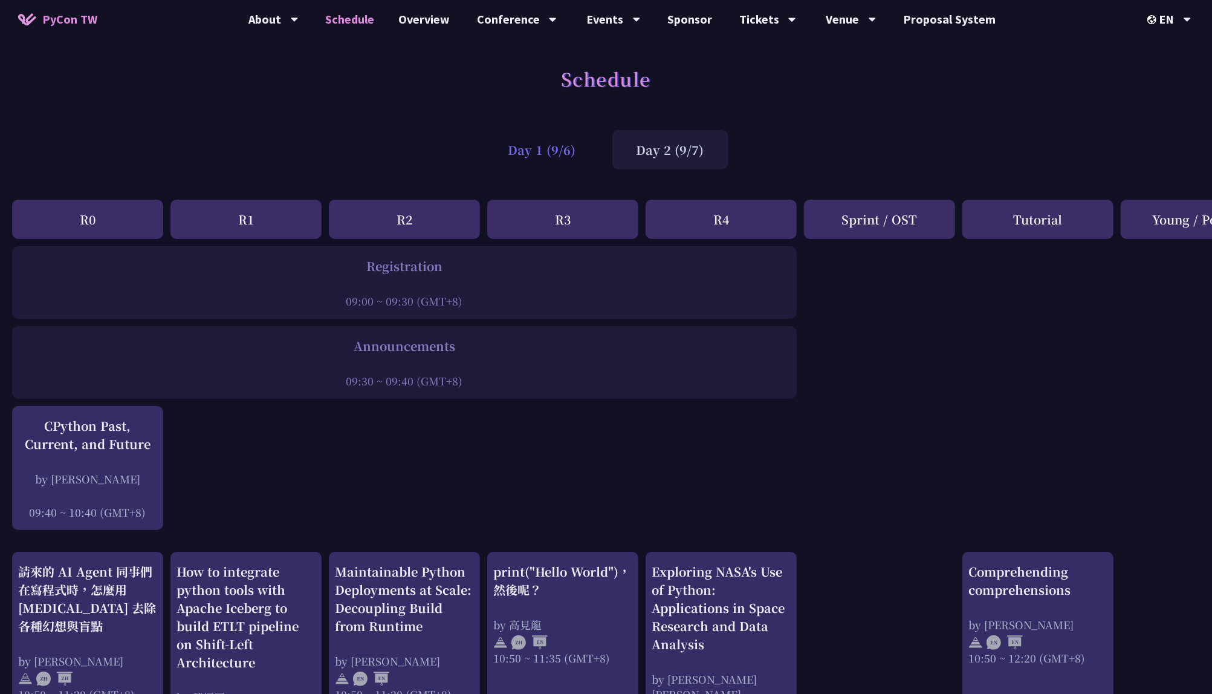
click at [533, 165] on div "Day 1 (9/6)" at bounding box center [542, 149] width 116 height 39
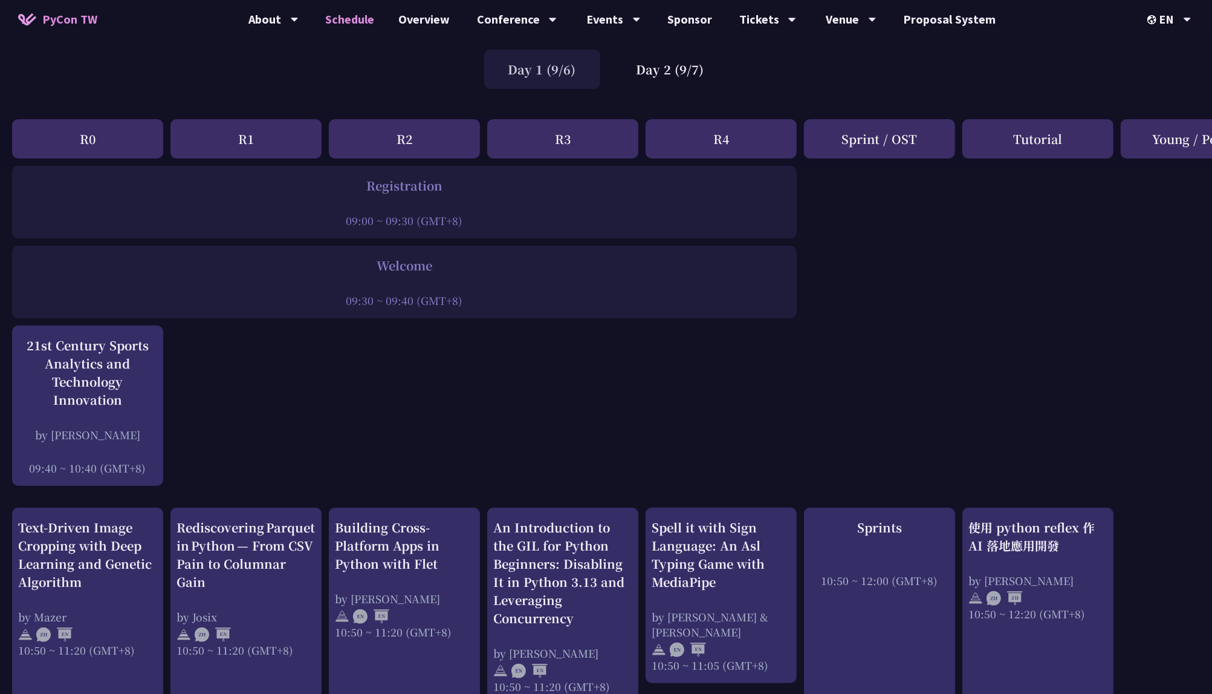
scroll to position [115, 0]
